Goal: Find specific page/section: Find specific page/section

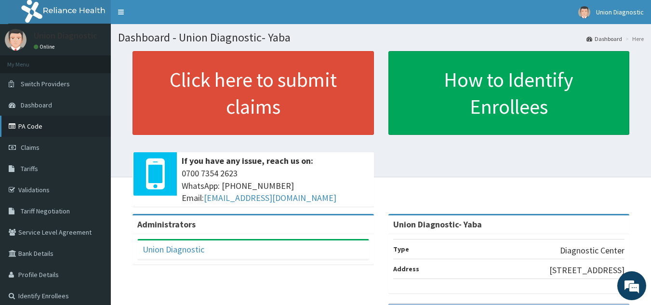
click at [37, 122] on link "PA Code" at bounding box center [55, 126] width 111 height 21
